Goal: Information Seeking & Learning: Compare options

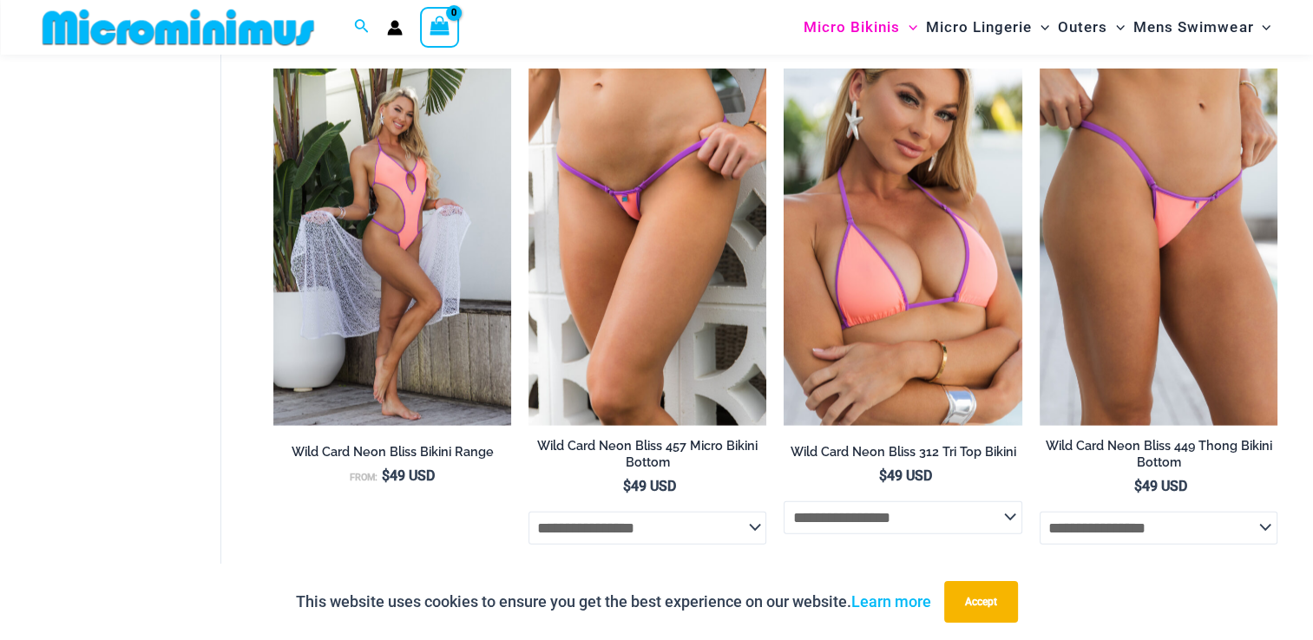
scroll to position [3713, 0]
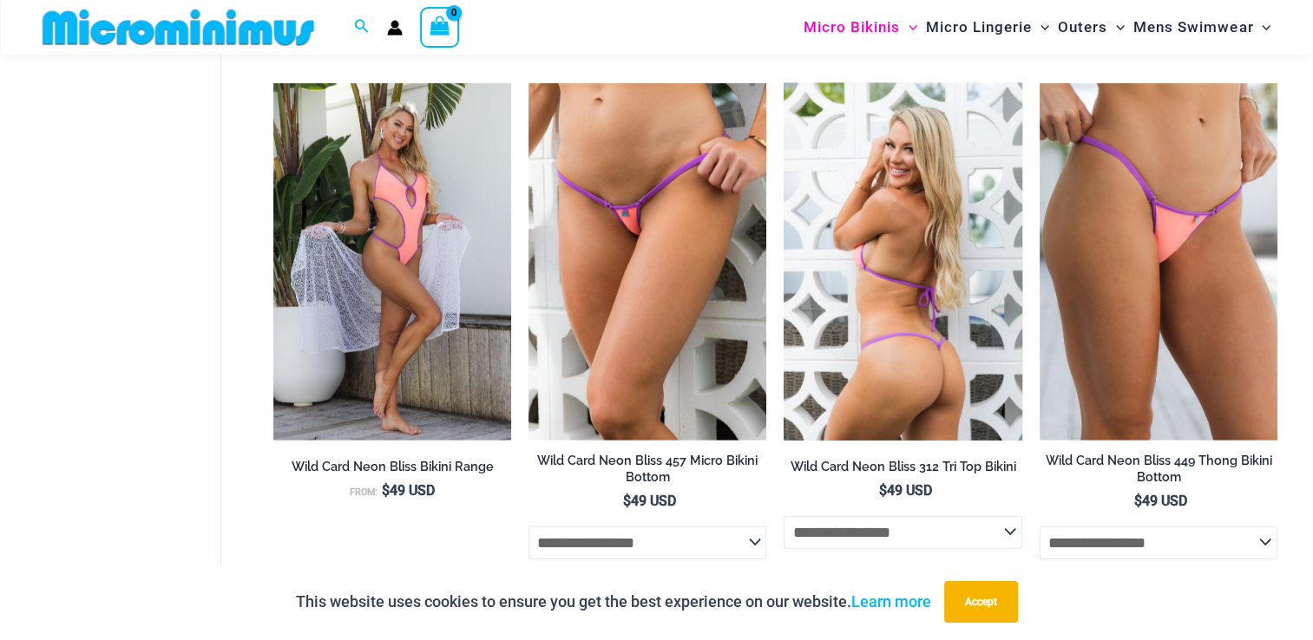
click at [842, 210] on img at bounding box center [902, 261] width 238 height 357
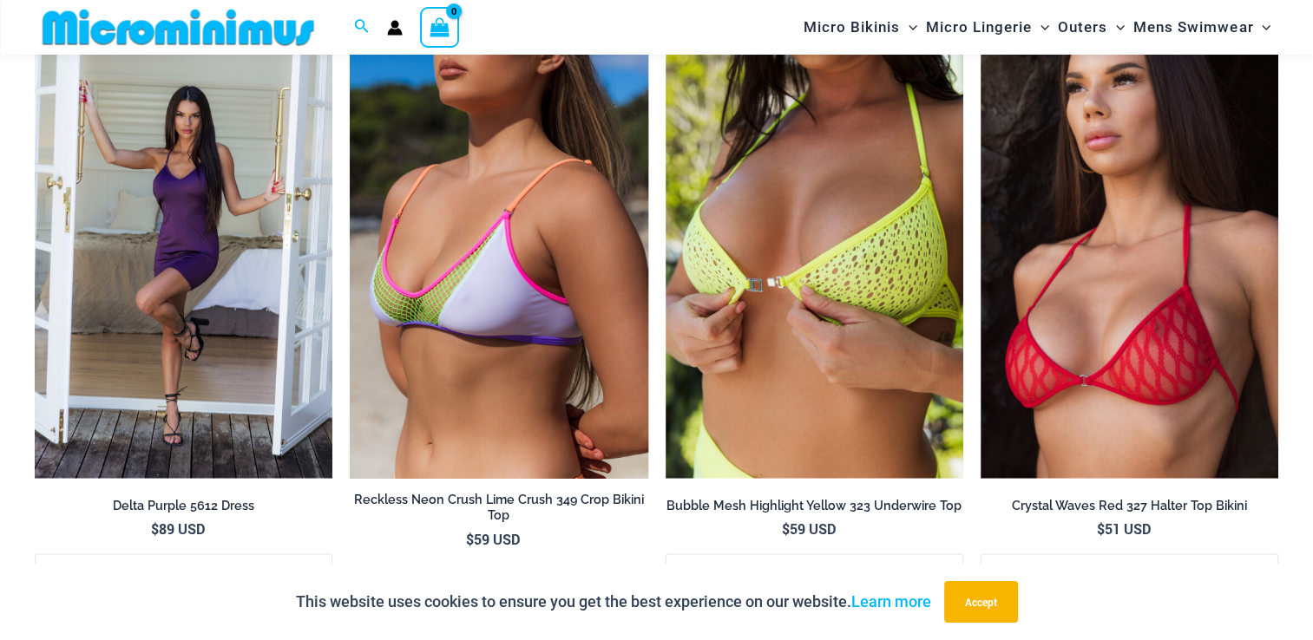
scroll to position [3227, 0]
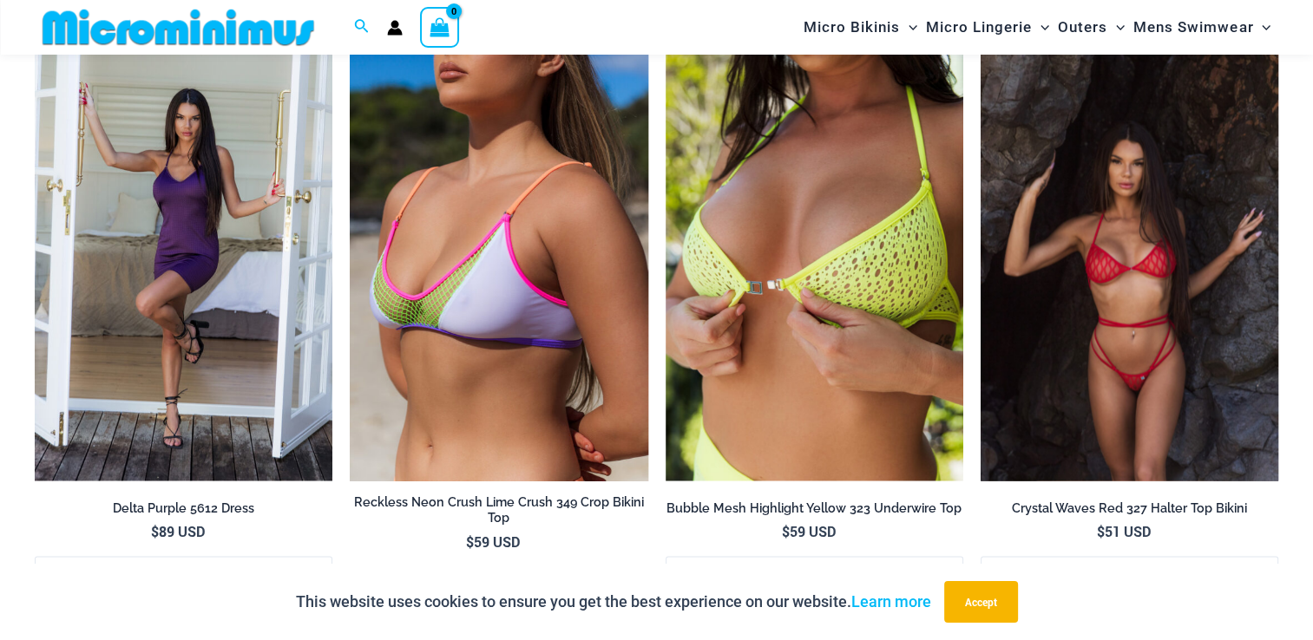
click at [1143, 223] on img at bounding box center [1129, 257] width 298 height 447
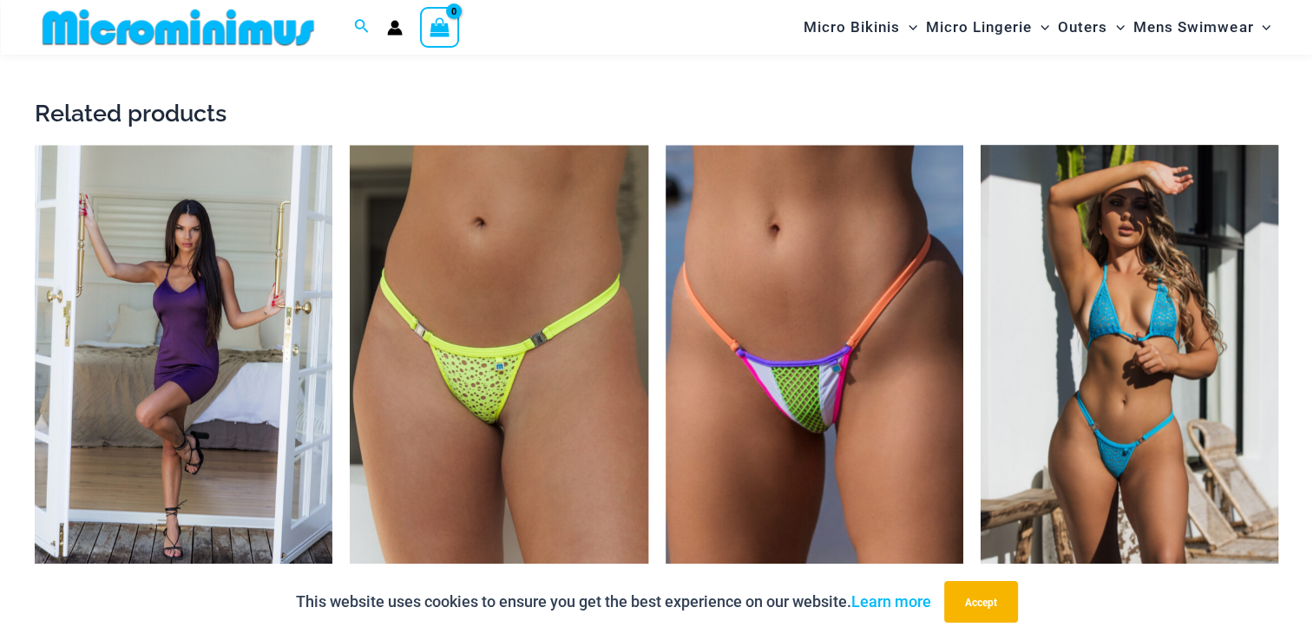
scroll to position [2984, 0]
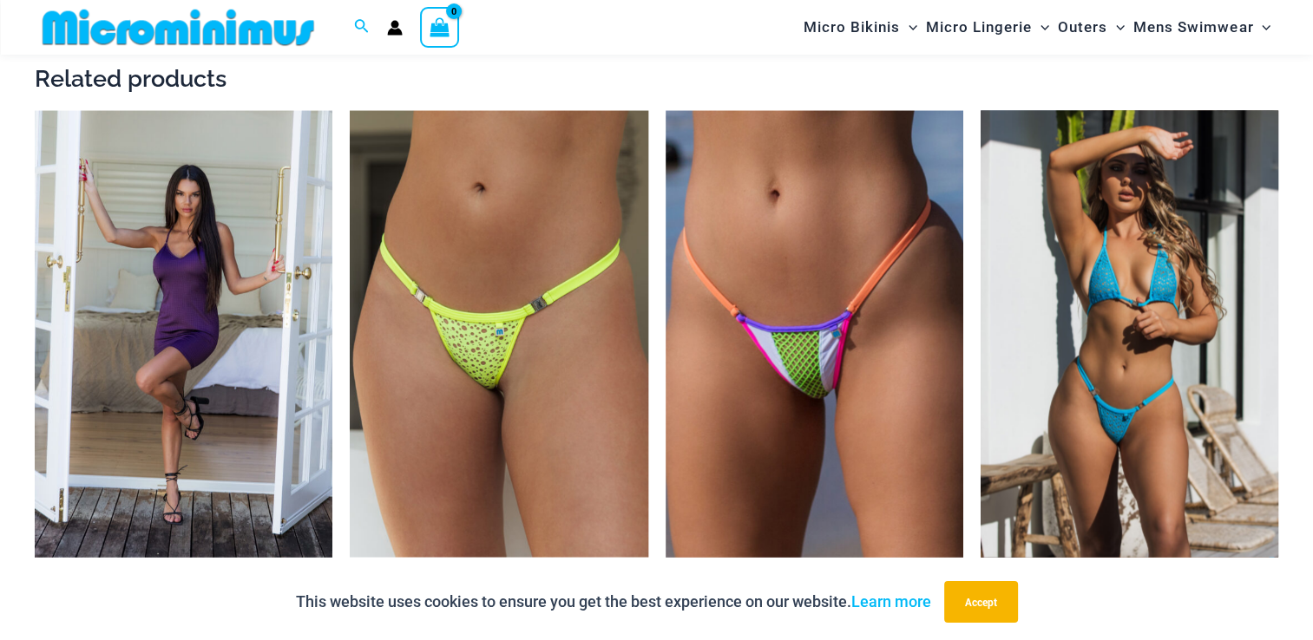
click at [1128, 267] on img at bounding box center [1129, 333] width 298 height 447
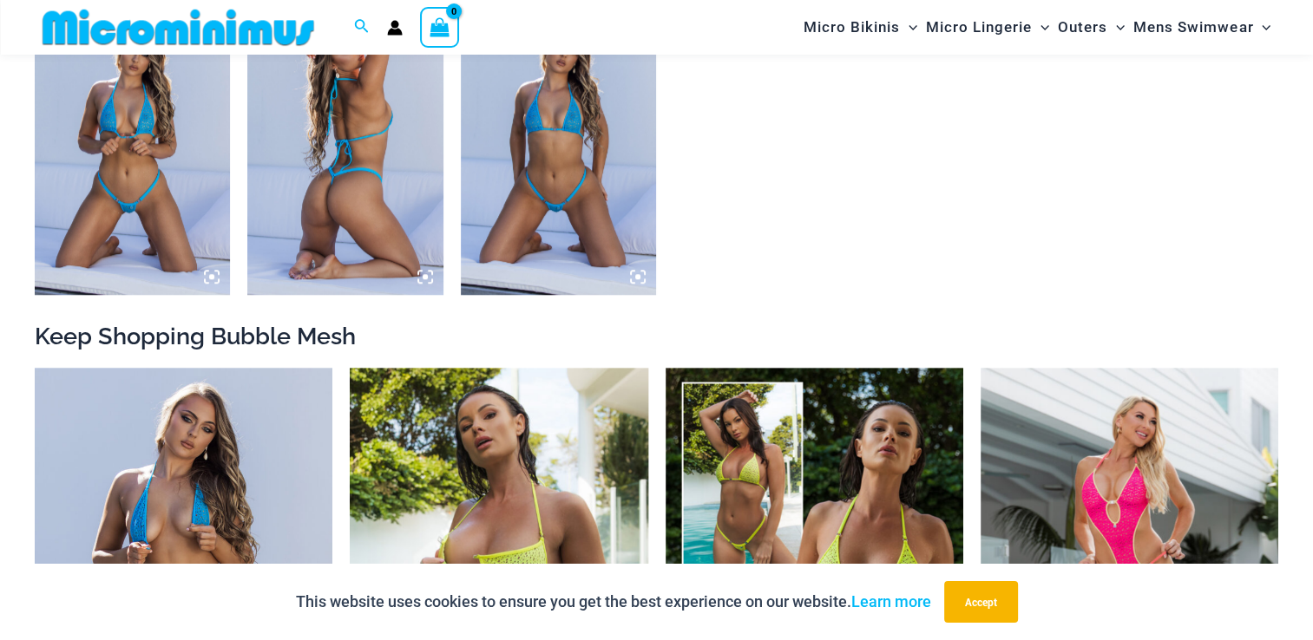
scroll to position [1423, 0]
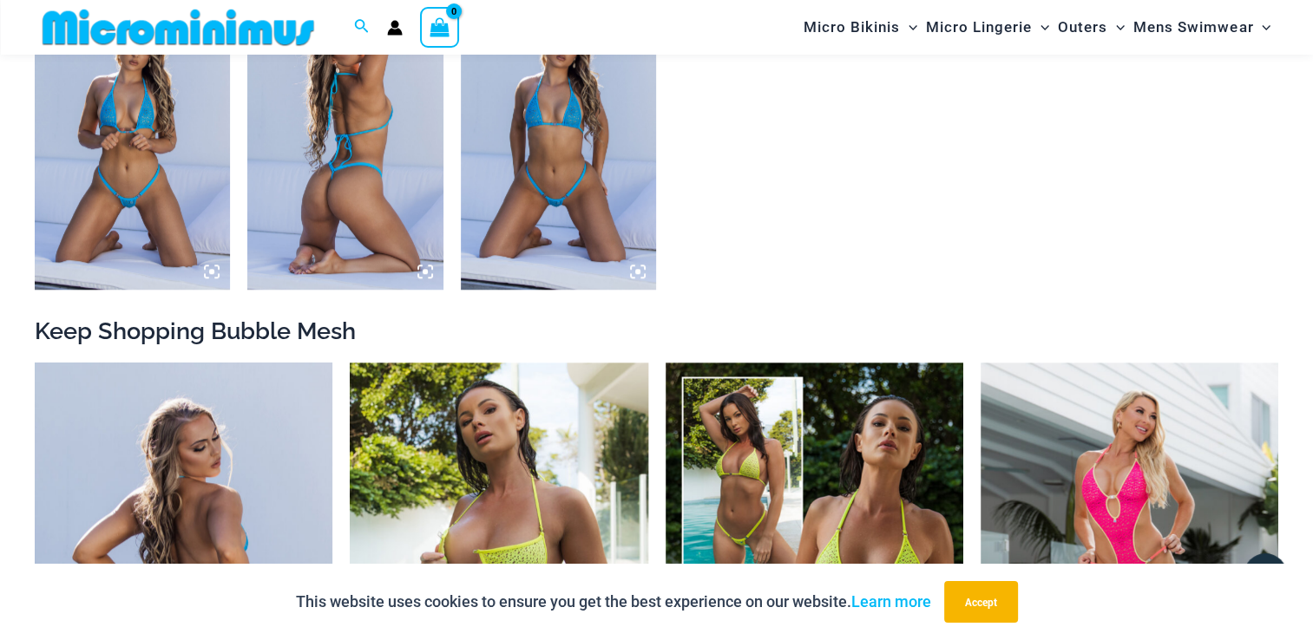
click at [252, 475] on img at bounding box center [184, 586] width 298 height 447
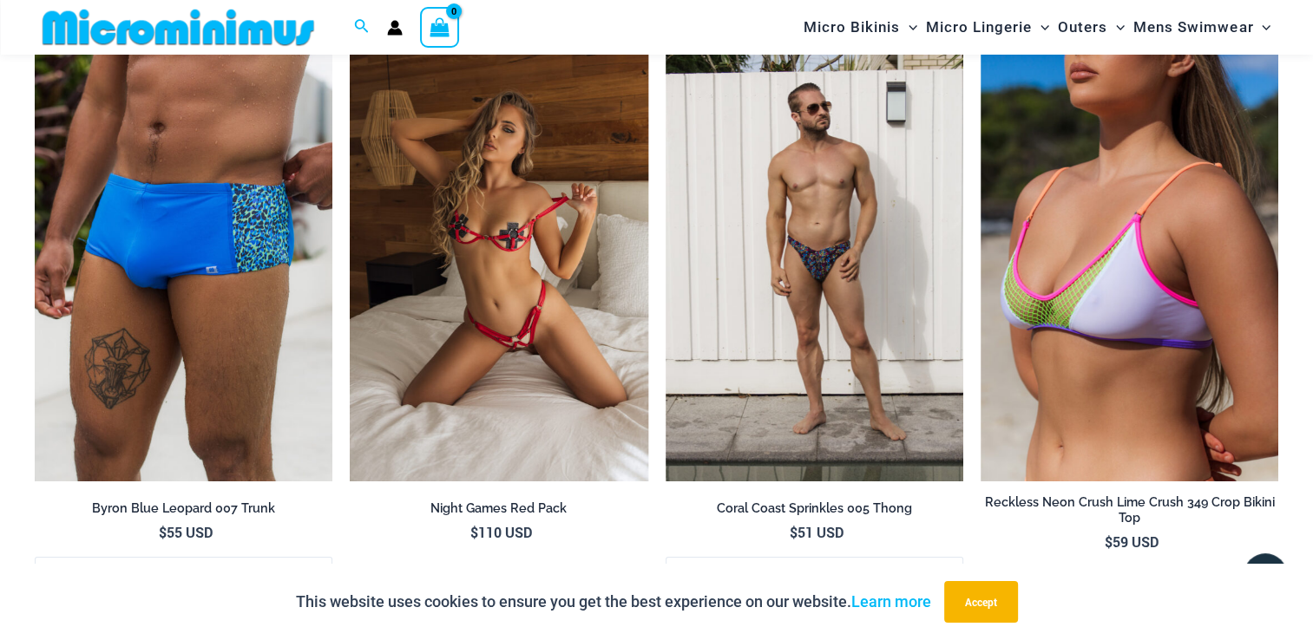
scroll to position [6177, 0]
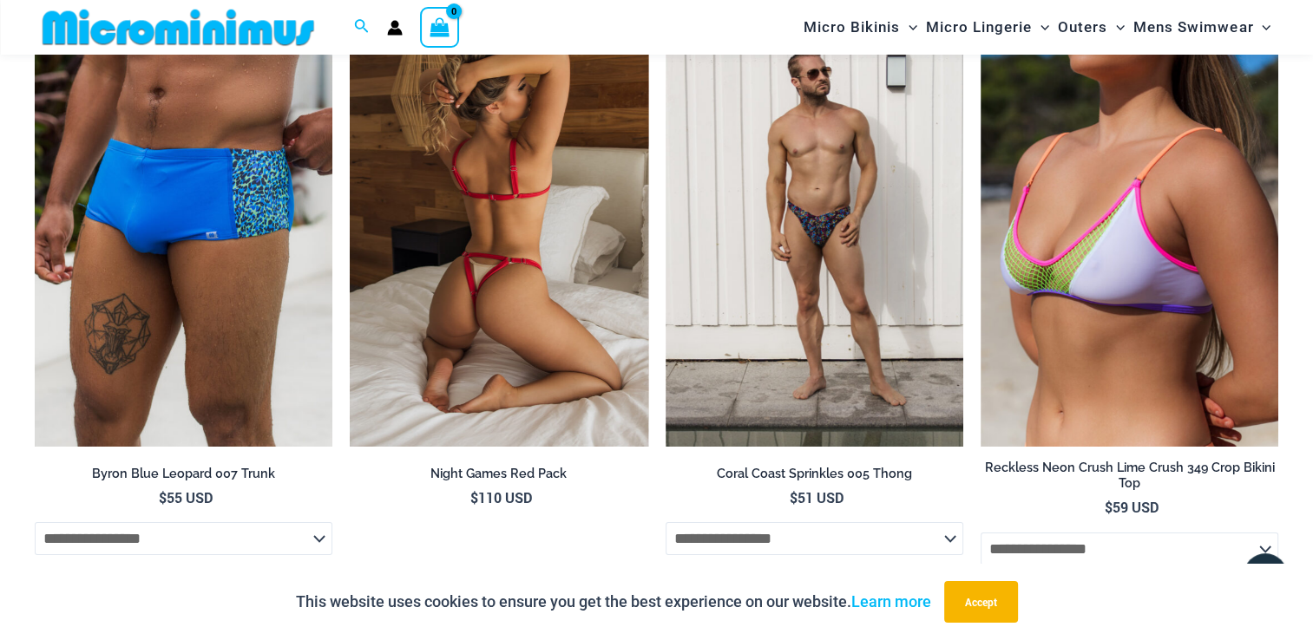
click at [430, 235] on img at bounding box center [499, 223] width 298 height 447
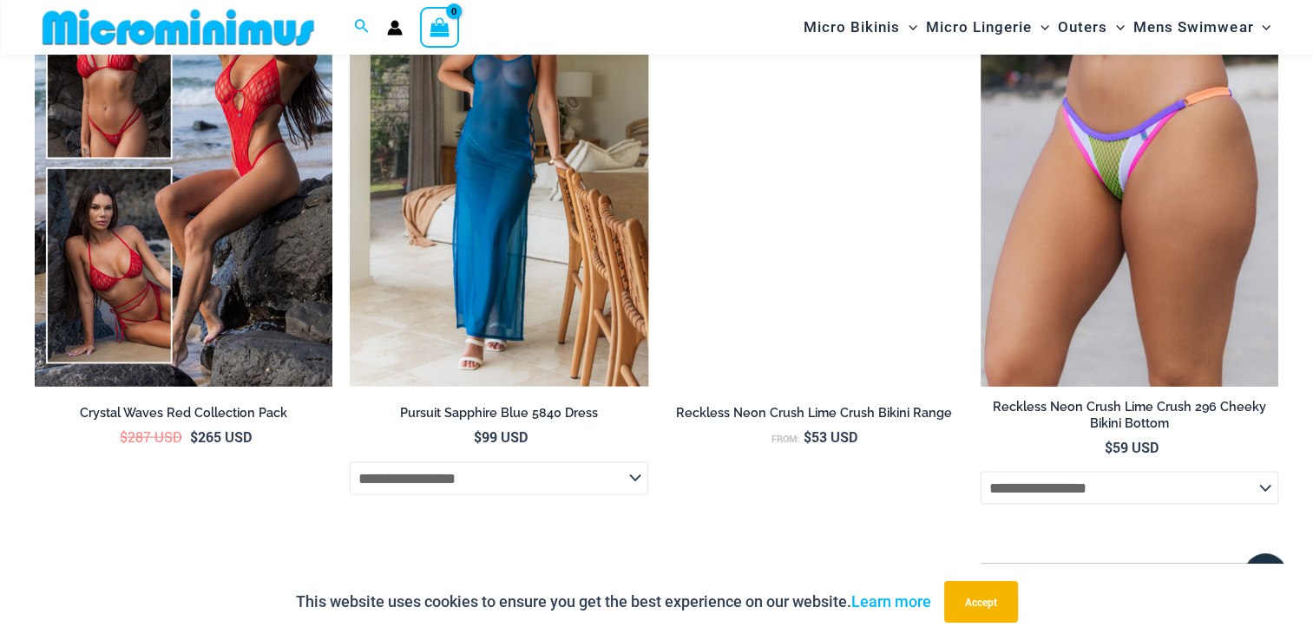
scroll to position [3435, 0]
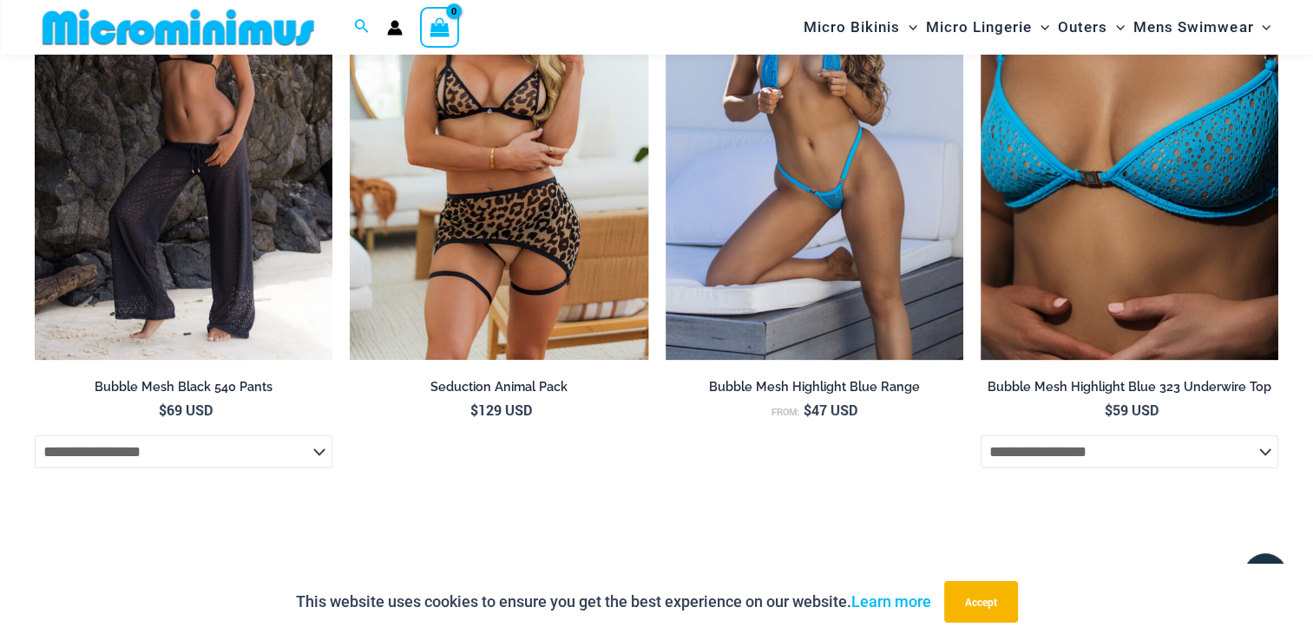
scroll to position [6410, 0]
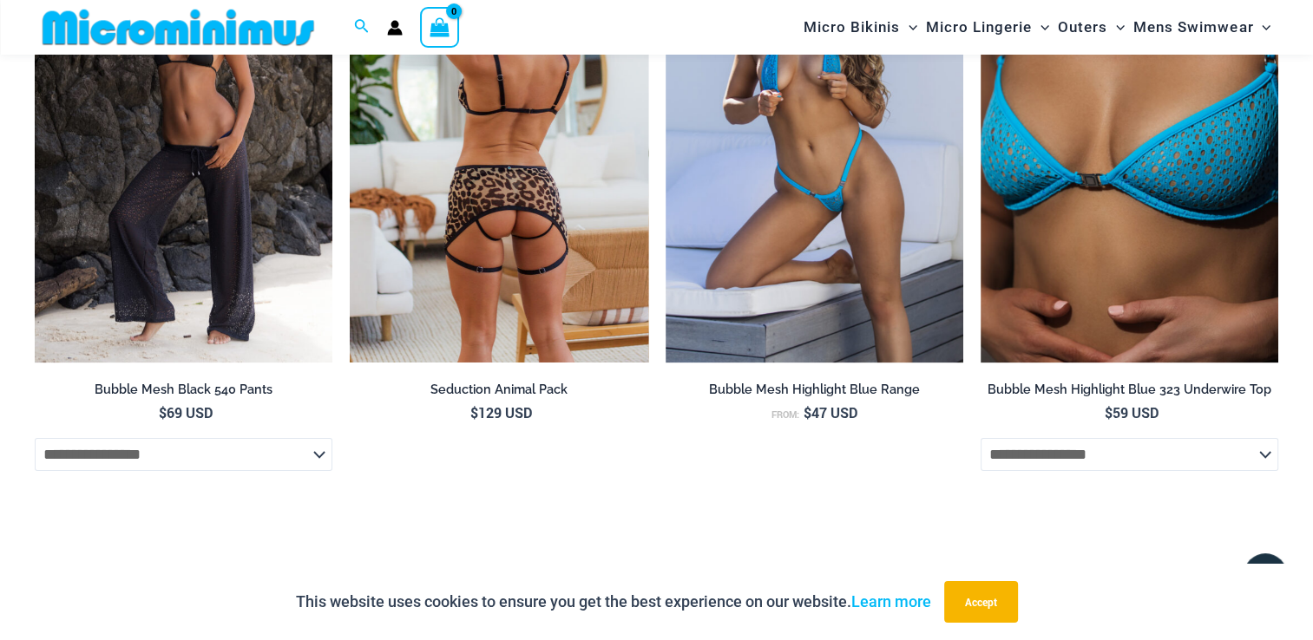
click at [430, 116] on img at bounding box center [499, 139] width 298 height 447
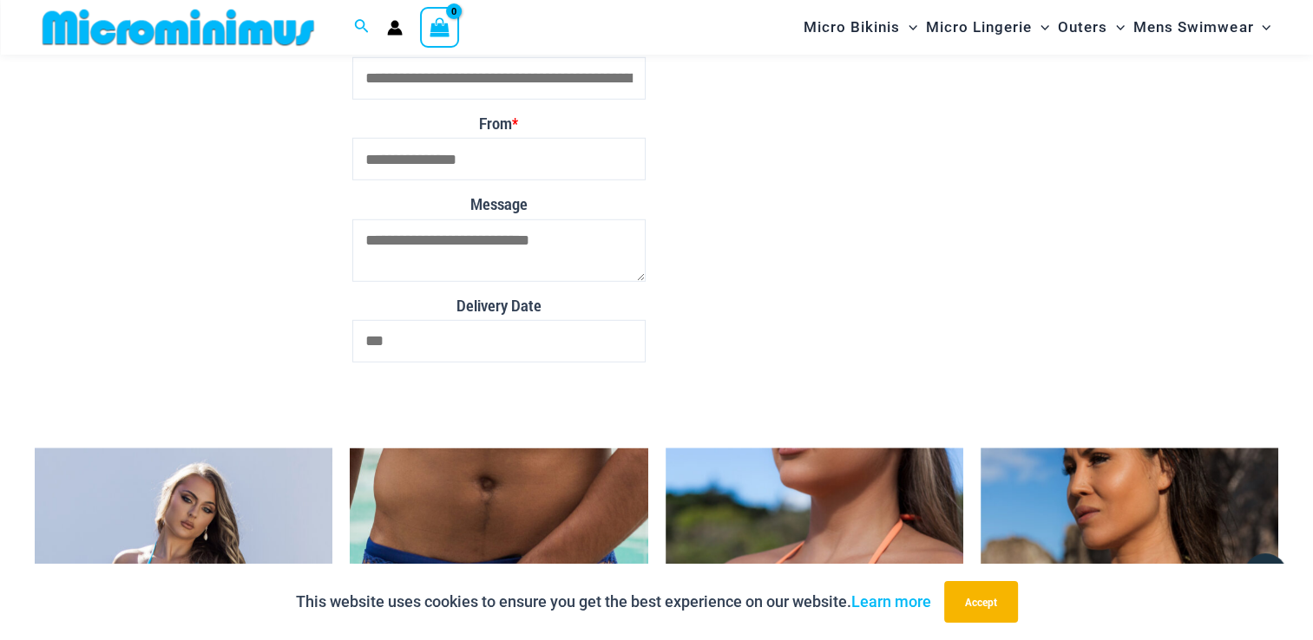
scroll to position [4997, 0]
